Goal: Task Accomplishment & Management: Manage account settings

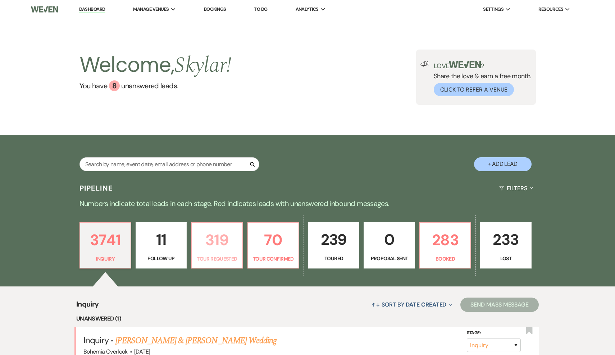
click at [235, 252] on p "319" at bounding box center [217, 240] width 42 height 24
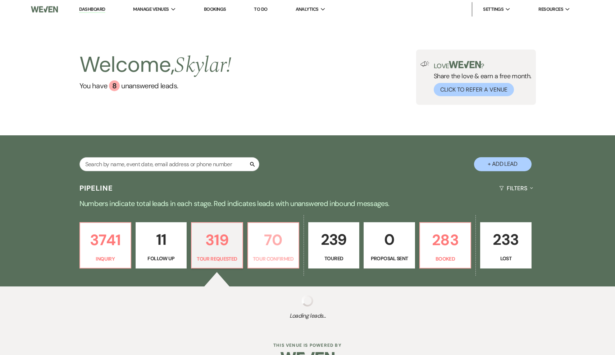
select select "2"
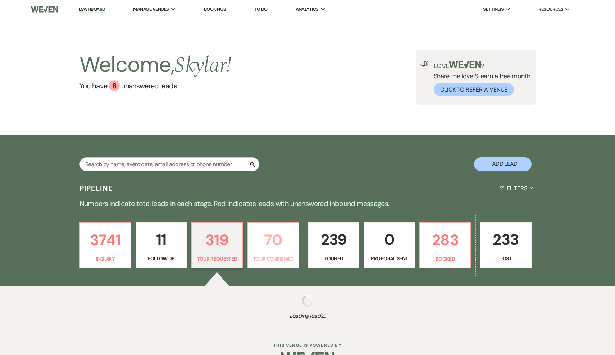
select select "2"
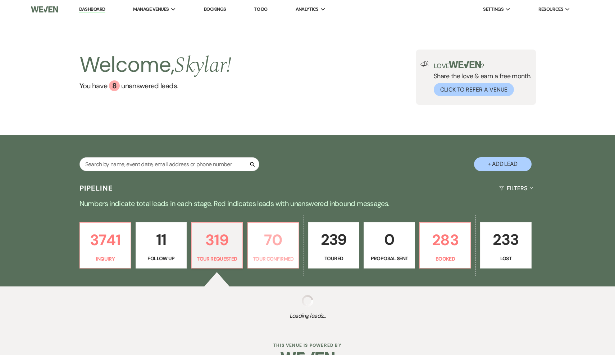
select select "2"
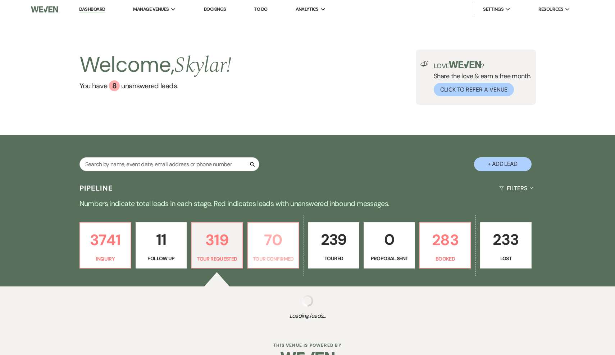
select select "2"
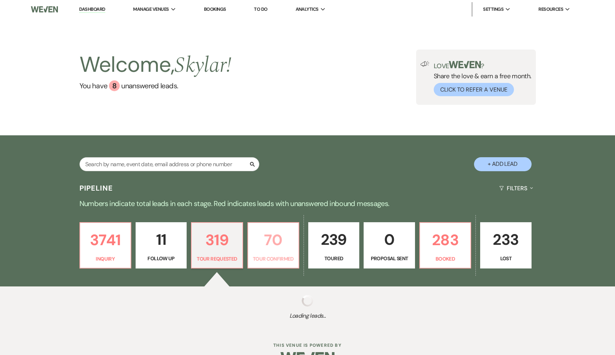
select select "2"
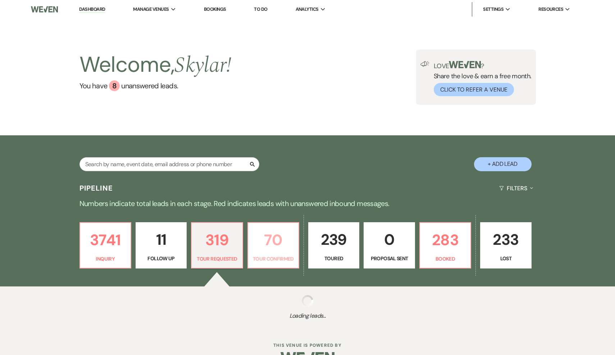
select select "2"
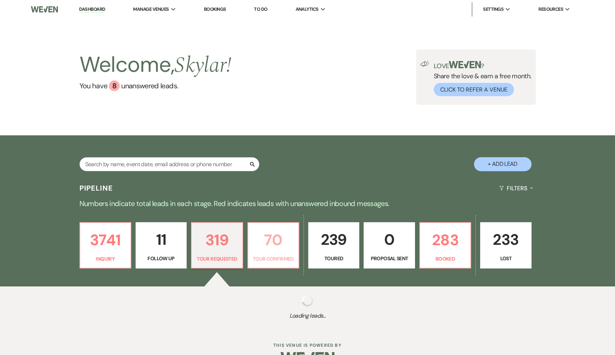
select select "2"
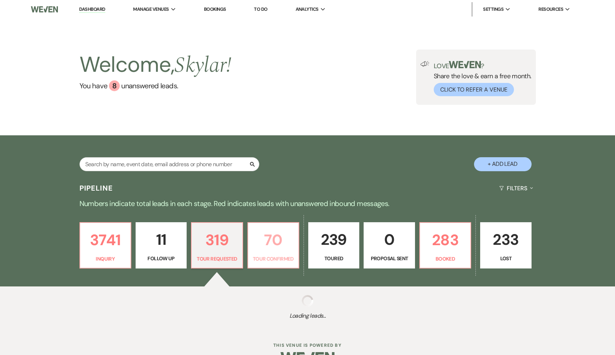
select select "2"
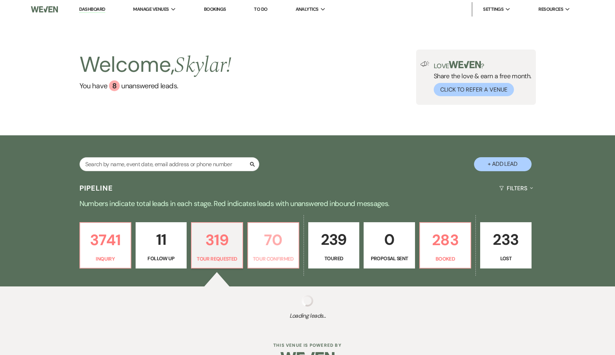
select select "2"
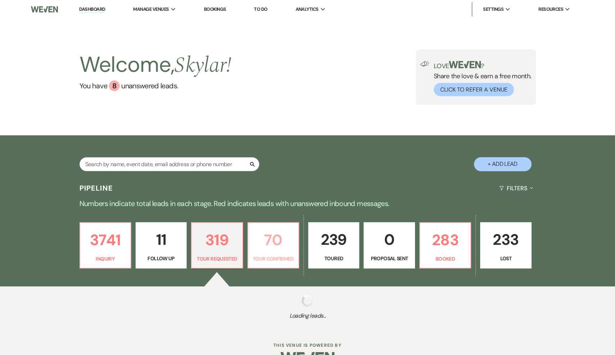
select select "2"
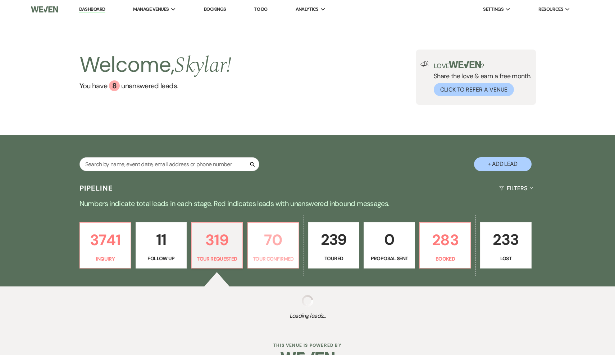
select select "2"
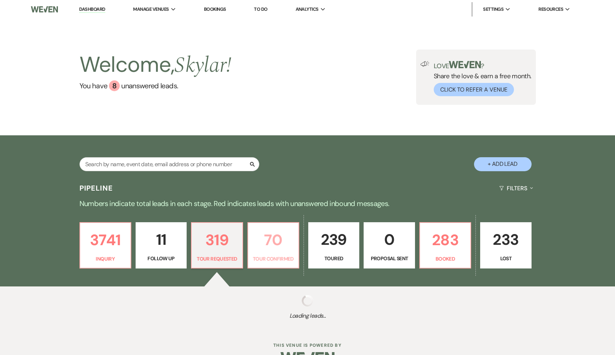
select select "2"
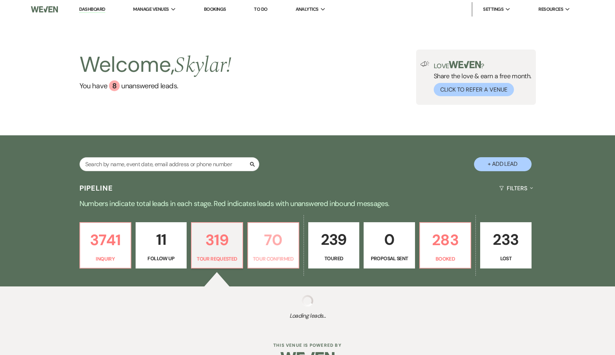
select select "2"
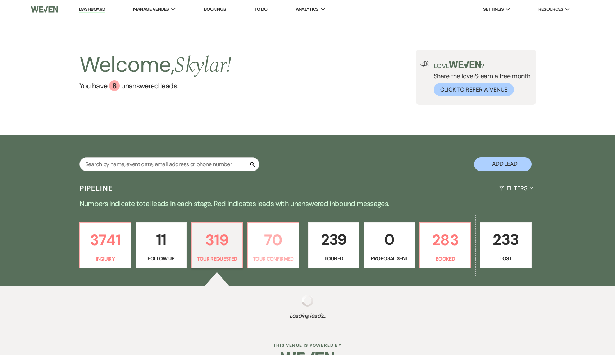
select select "2"
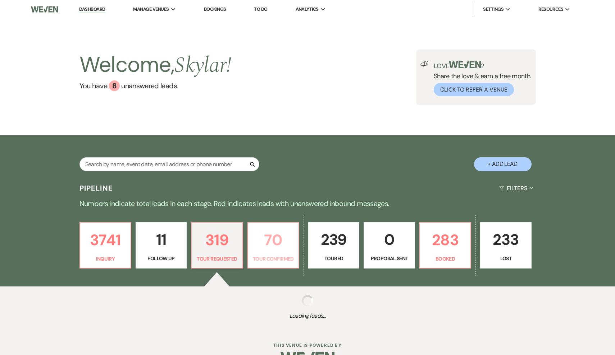
select select "2"
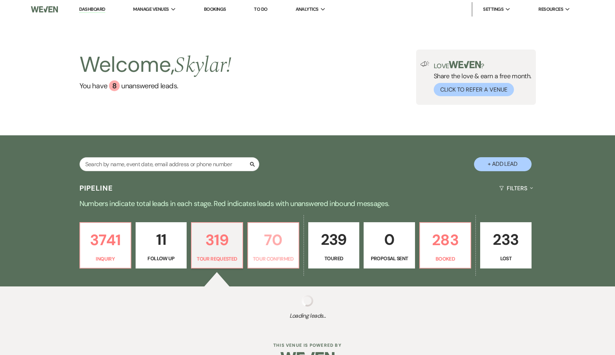
select select "2"
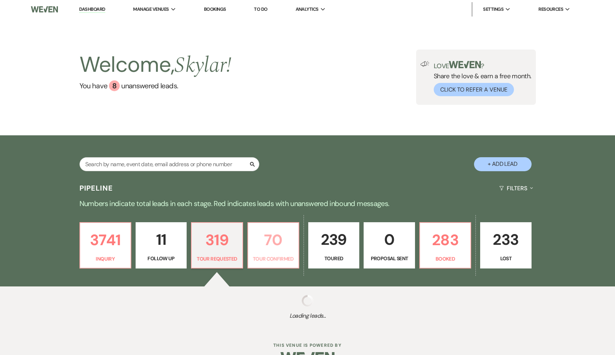
select select "2"
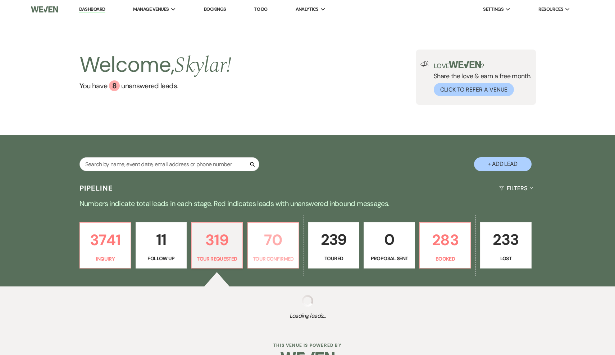
select select "2"
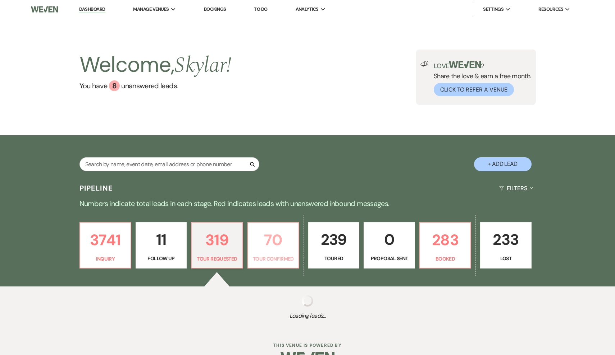
select select "2"
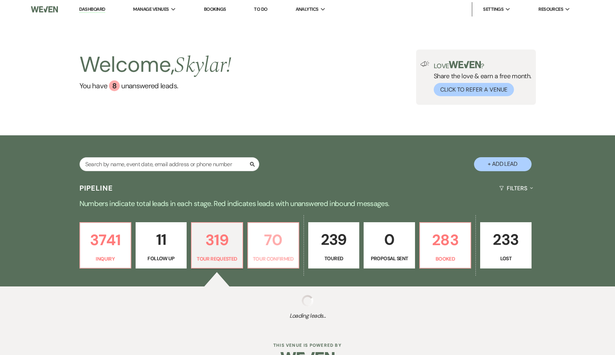
select select "2"
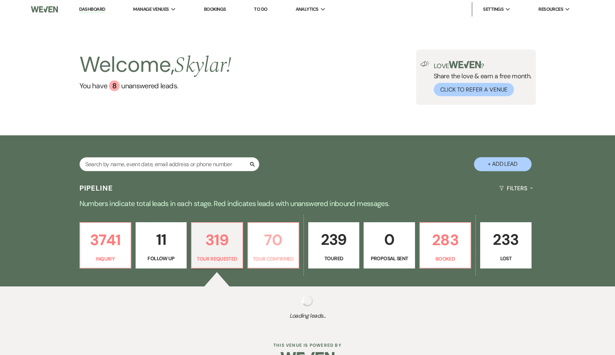
select select "2"
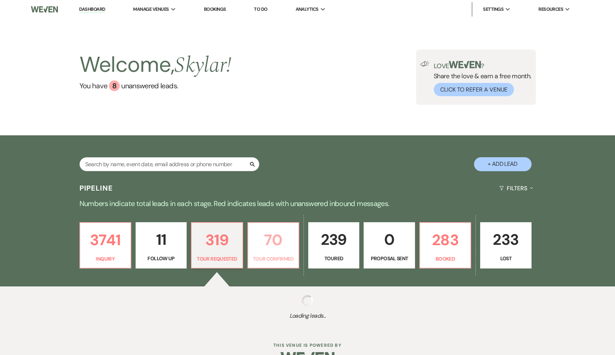
select select "2"
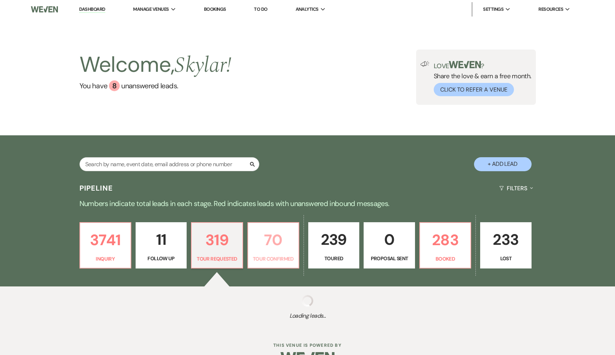
select select "2"
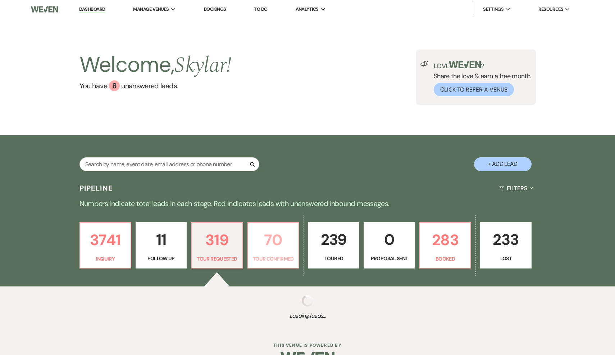
select select "2"
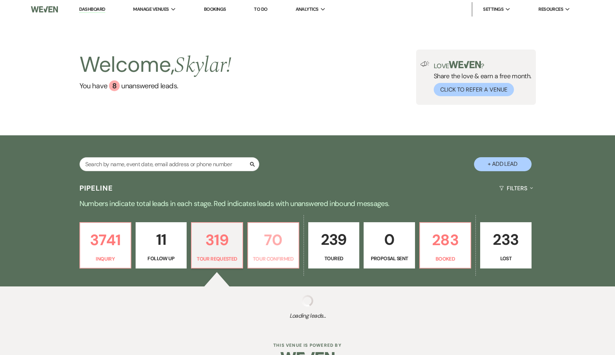
select select "2"
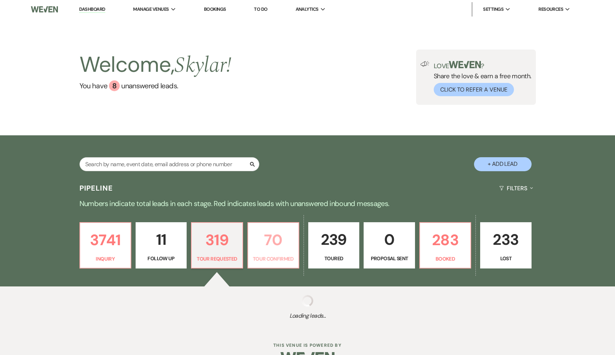
select select "2"
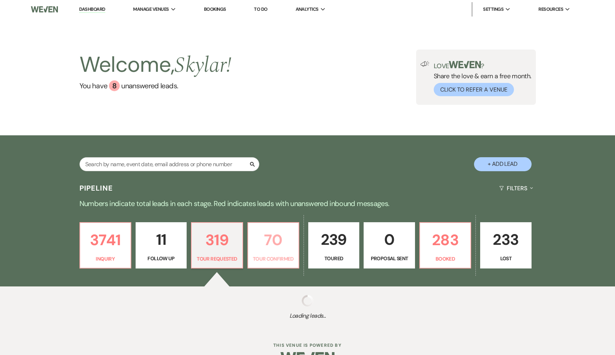
select select "2"
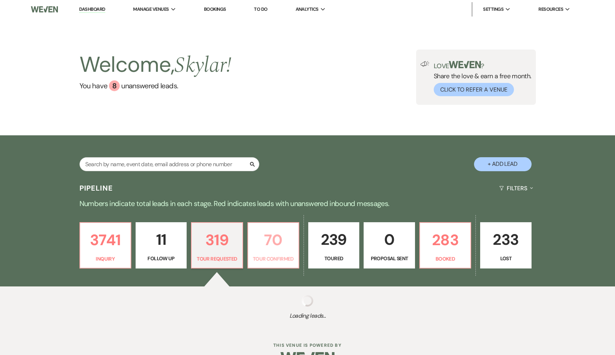
select select "2"
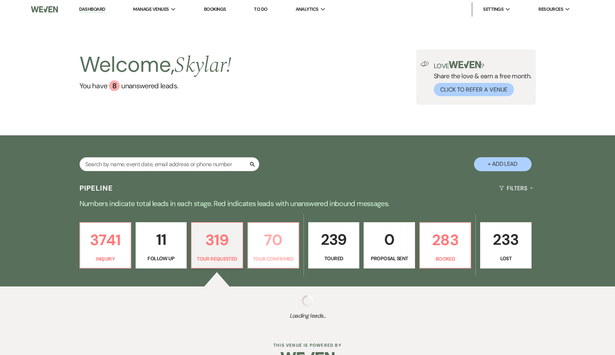
select select "2"
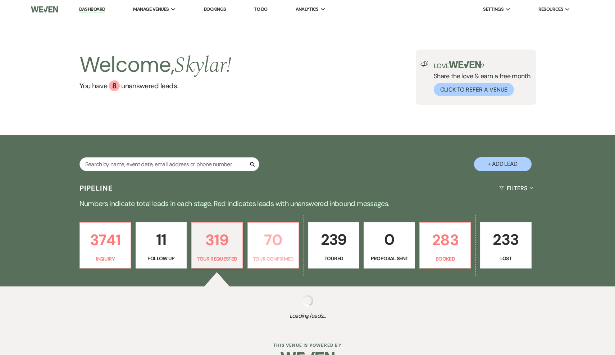
select select "2"
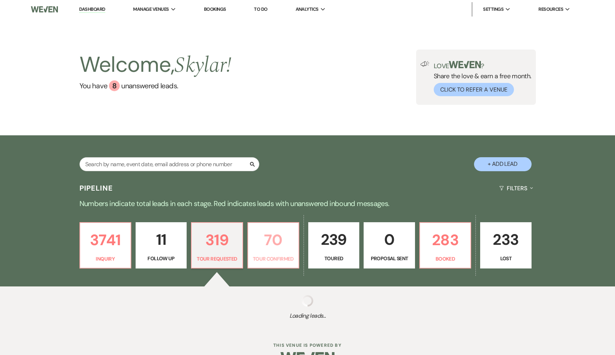
select select "2"
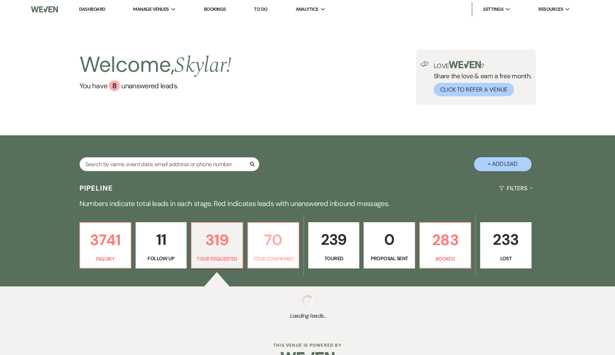
select select "2"
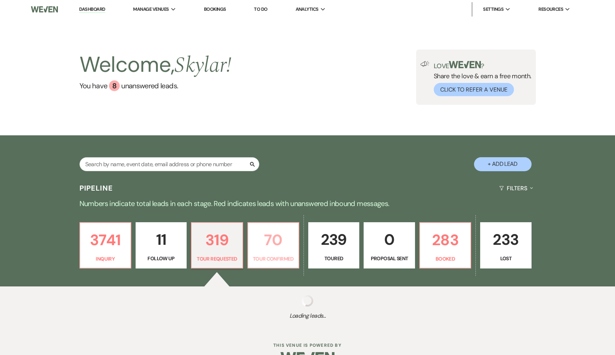
select select "2"
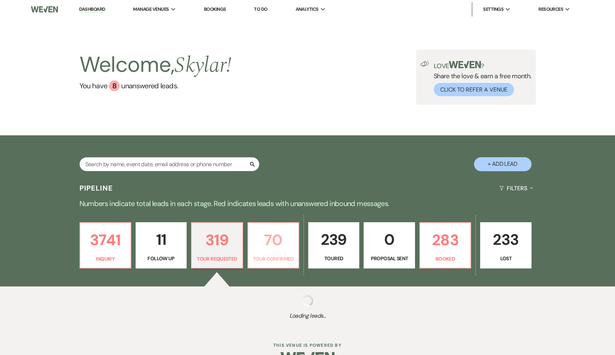
select select "2"
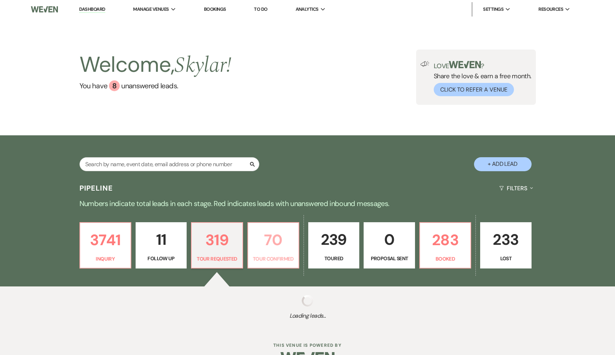
select select "2"
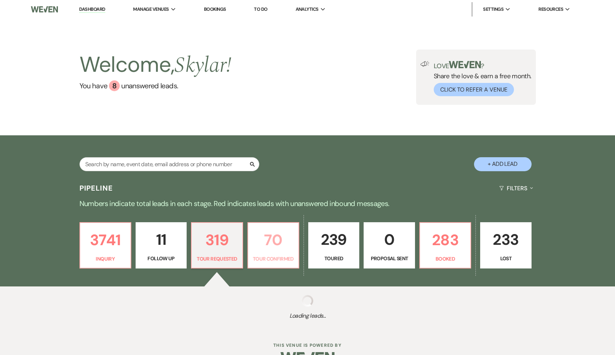
select select "2"
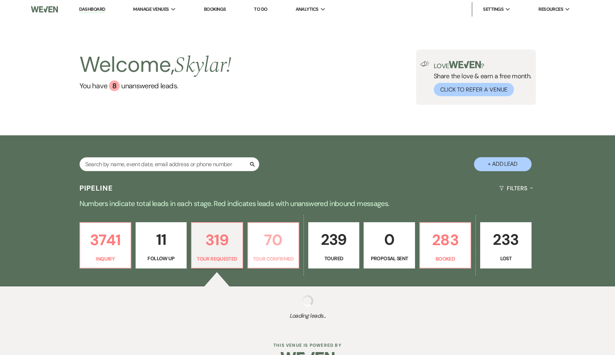
select select "2"
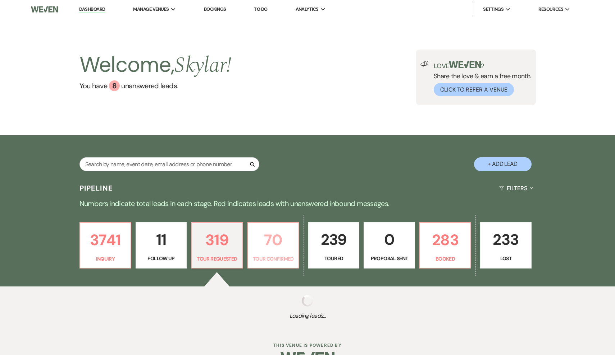
select select "2"
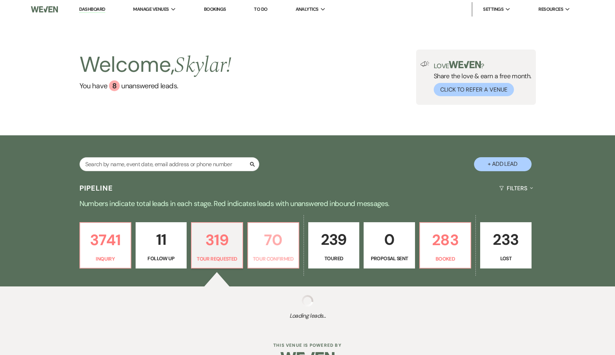
select select "2"
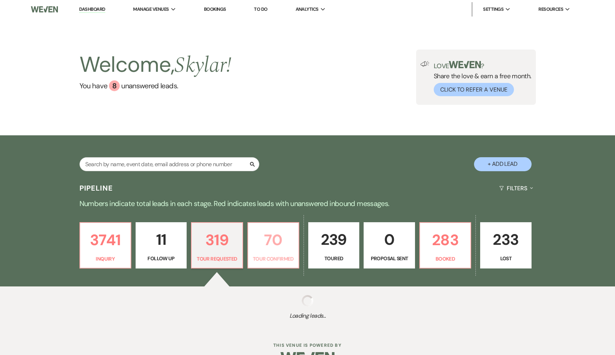
select select "2"
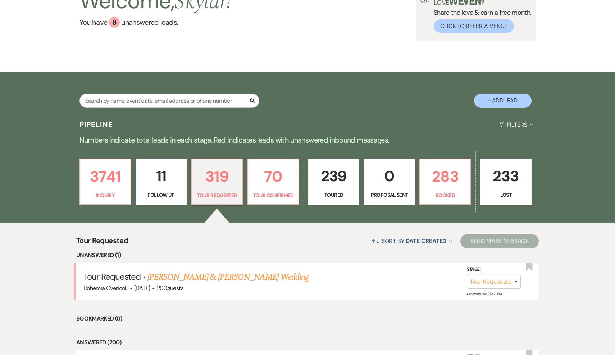
scroll to position [124, 0]
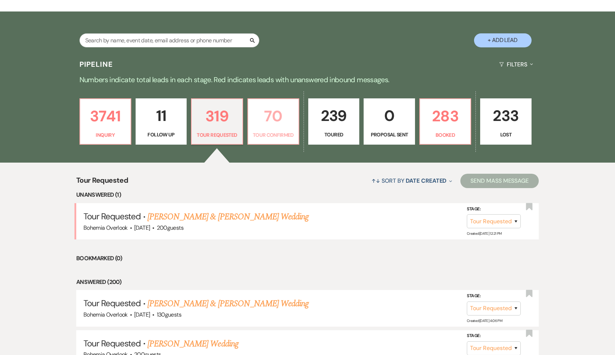
click at [265, 119] on p "70" at bounding box center [273, 116] width 42 height 24
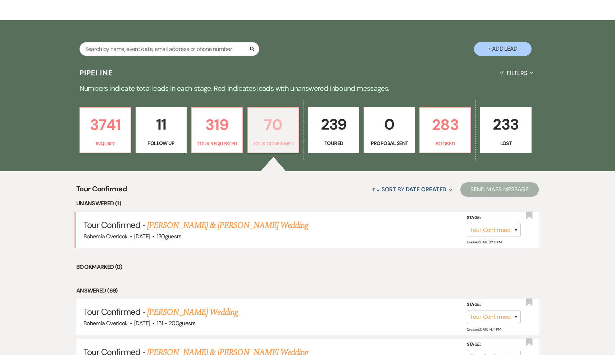
scroll to position [127, 0]
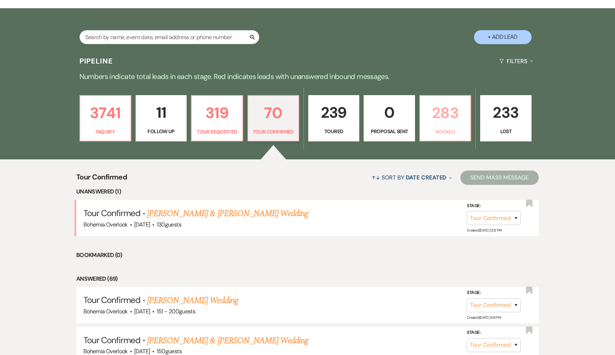
click at [447, 129] on p "Booked" at bounding box center [445, 132] width 42 height 8
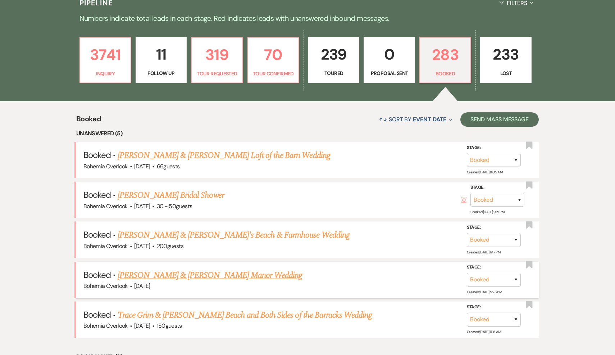
scroll to position [186, 0]
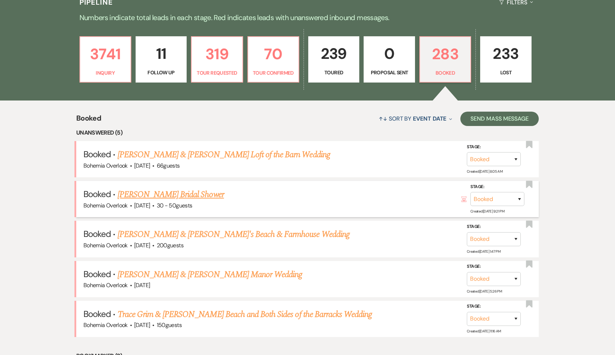
click at [197, 201] on div "Bohemia Overlook · [DATE] · 30 - 50 guests" at bounding box center [307, 205] width 448 height 9
click at [196, 193] on link "[PERSON_NAME] Bridal Shower" at bounding box center [171, 194] width 106 height 13
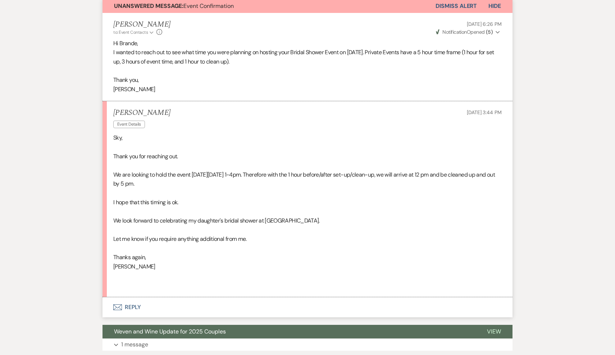
scroll to position [300, 0]
click at [353, 4] on button "Unanswered Message: Event Confirmation" at bounding box center [268, 6] width 333 height 14
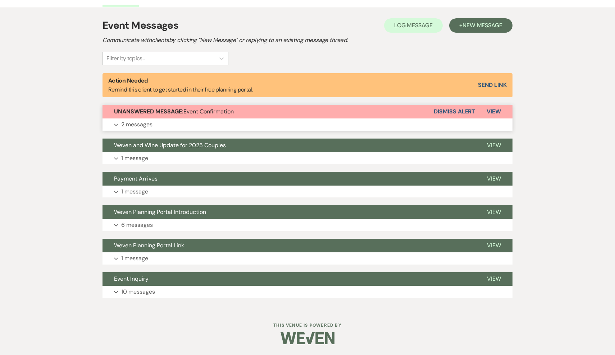
scroll to position [192, 0]
